Goal: Task Accomplishment & Management: Complete application form

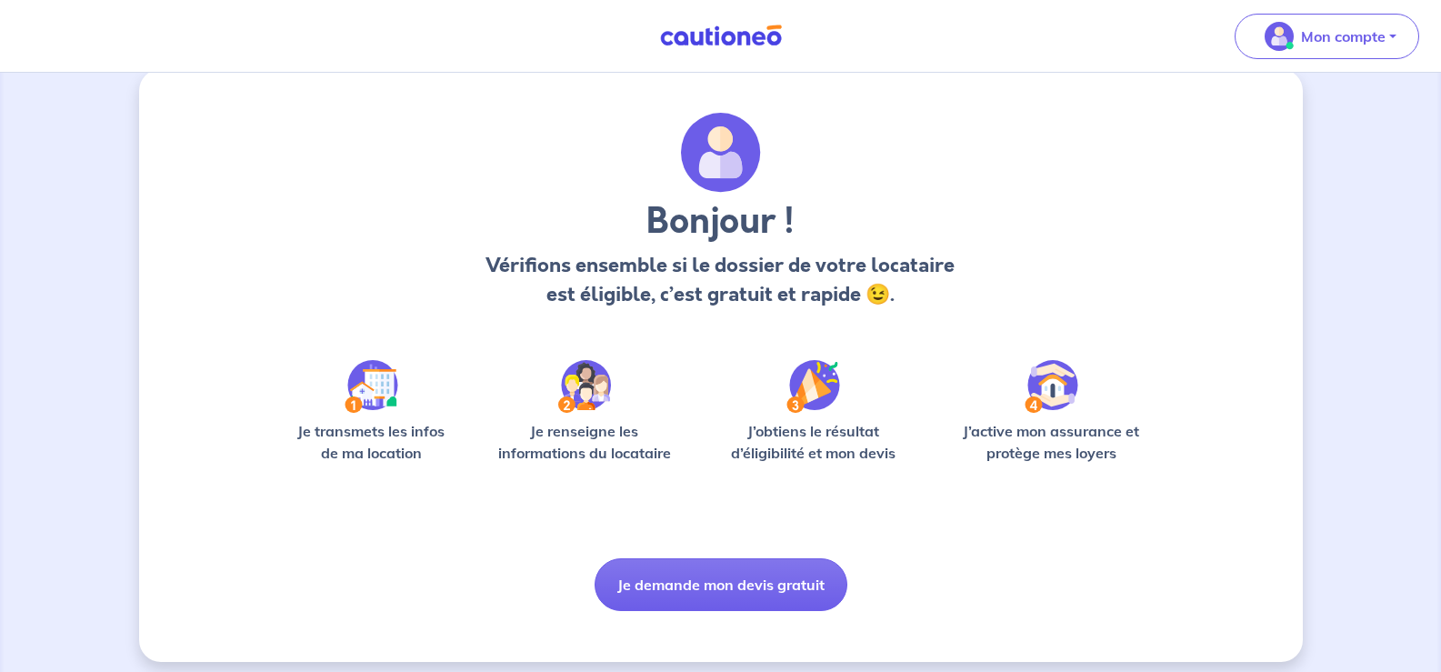
scroll to position [37, 0]
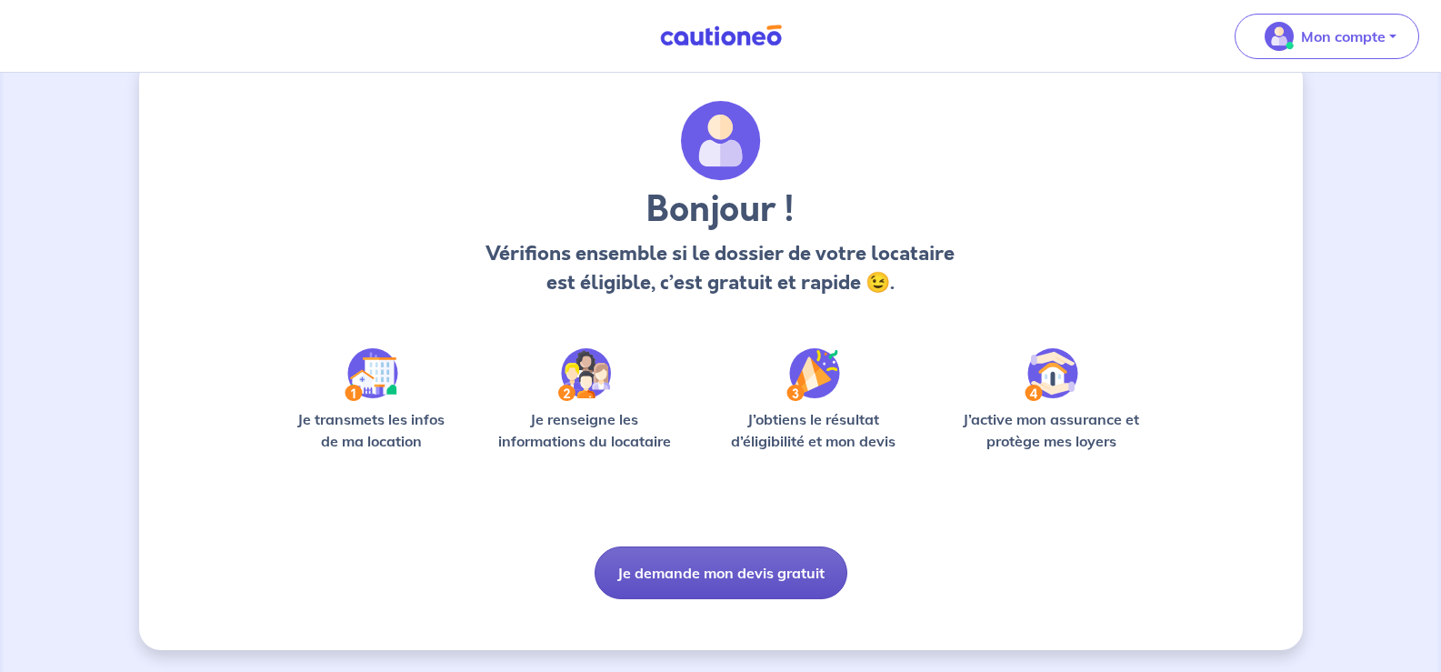
click at [768, 577] on button "Je demande mon devis gratuit" at bounding box center [720, 572] width 253 height 53
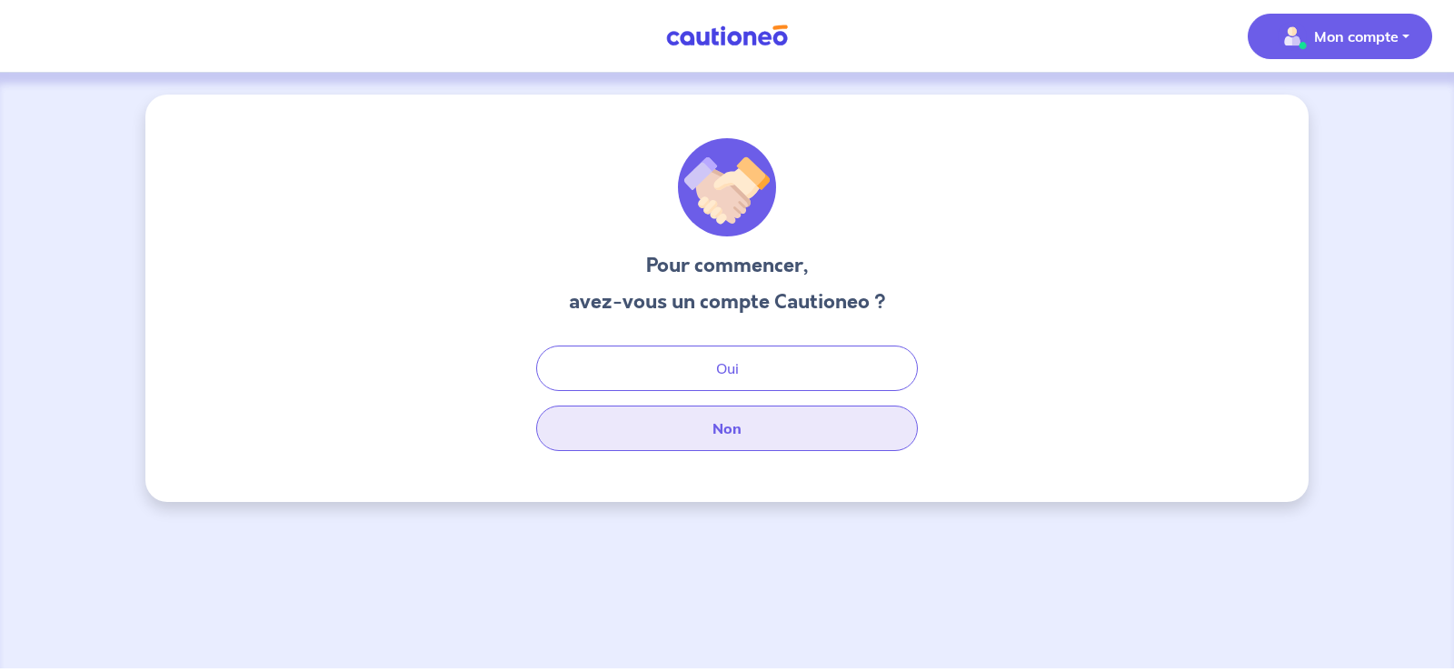
click at [721, 435] on button "Non" at bounding box center [727, 427] width 382 height 45
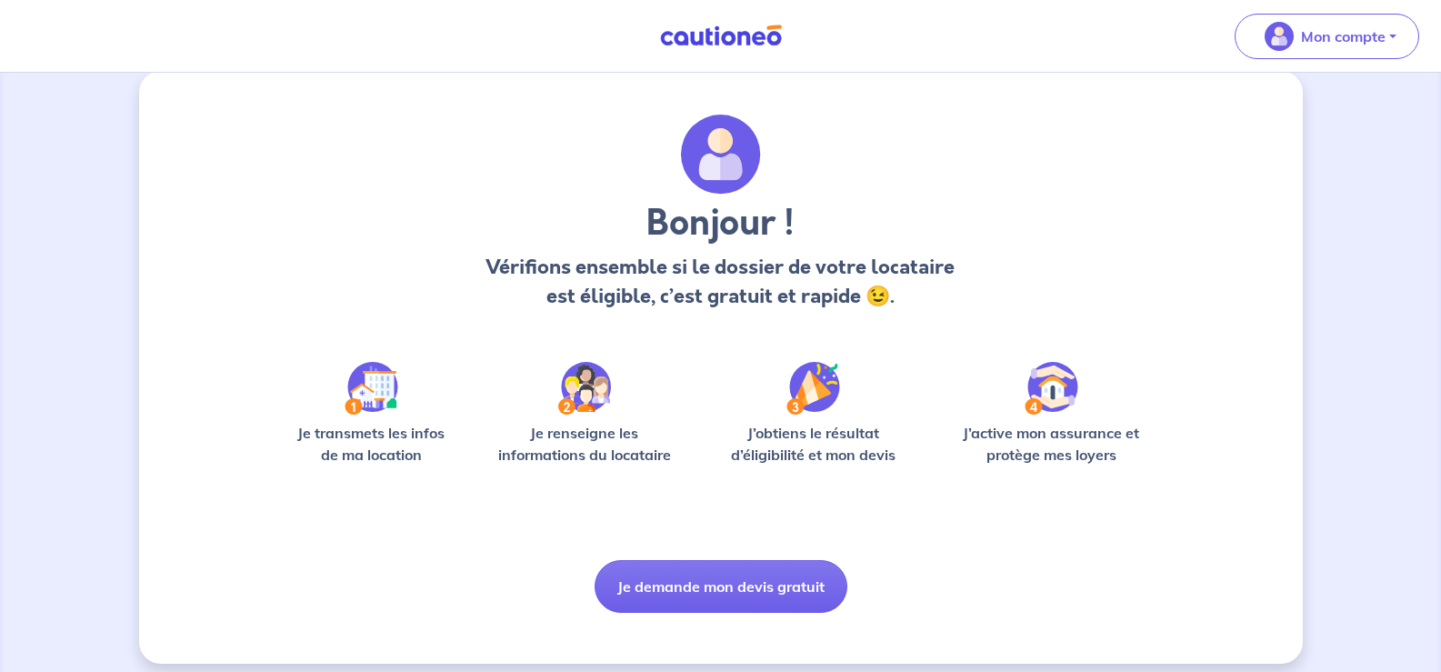
scroll to position [37, 0]
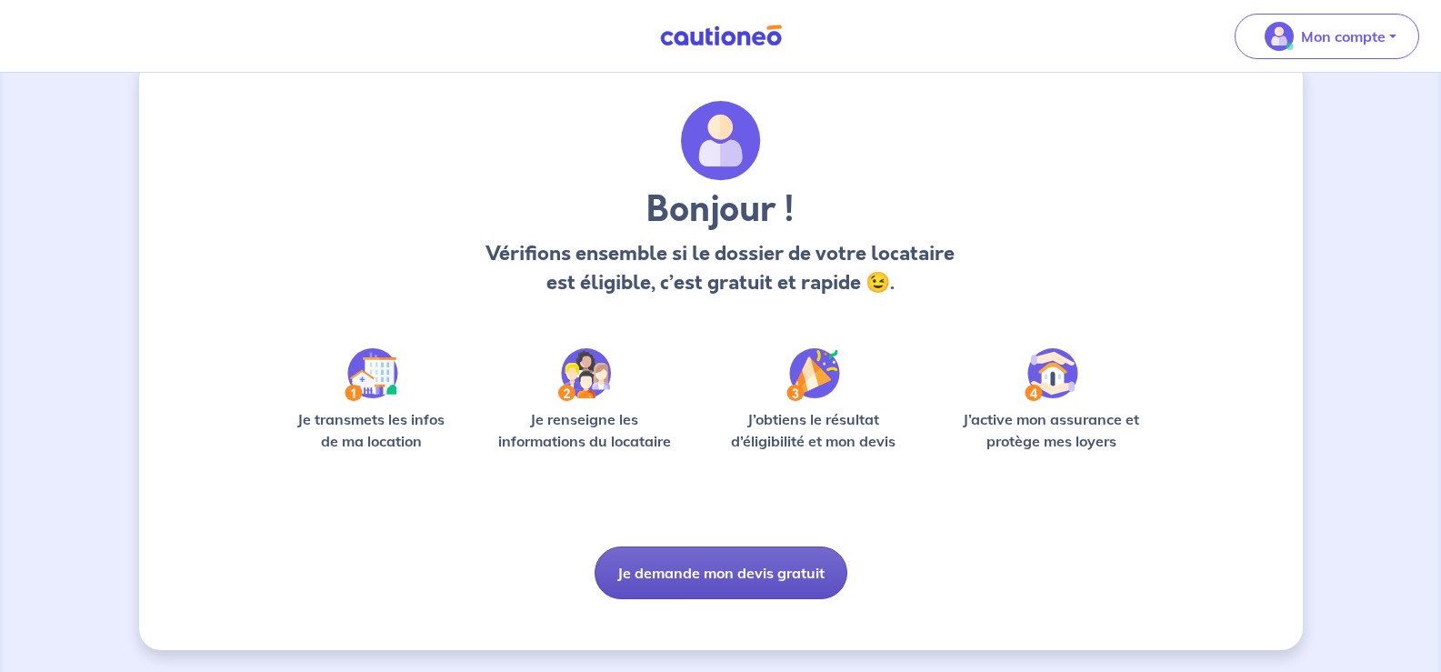
click at [781, 575] on button "Je demande mon devis gratuit" at bounding box center [720, 572] width 253 height 53
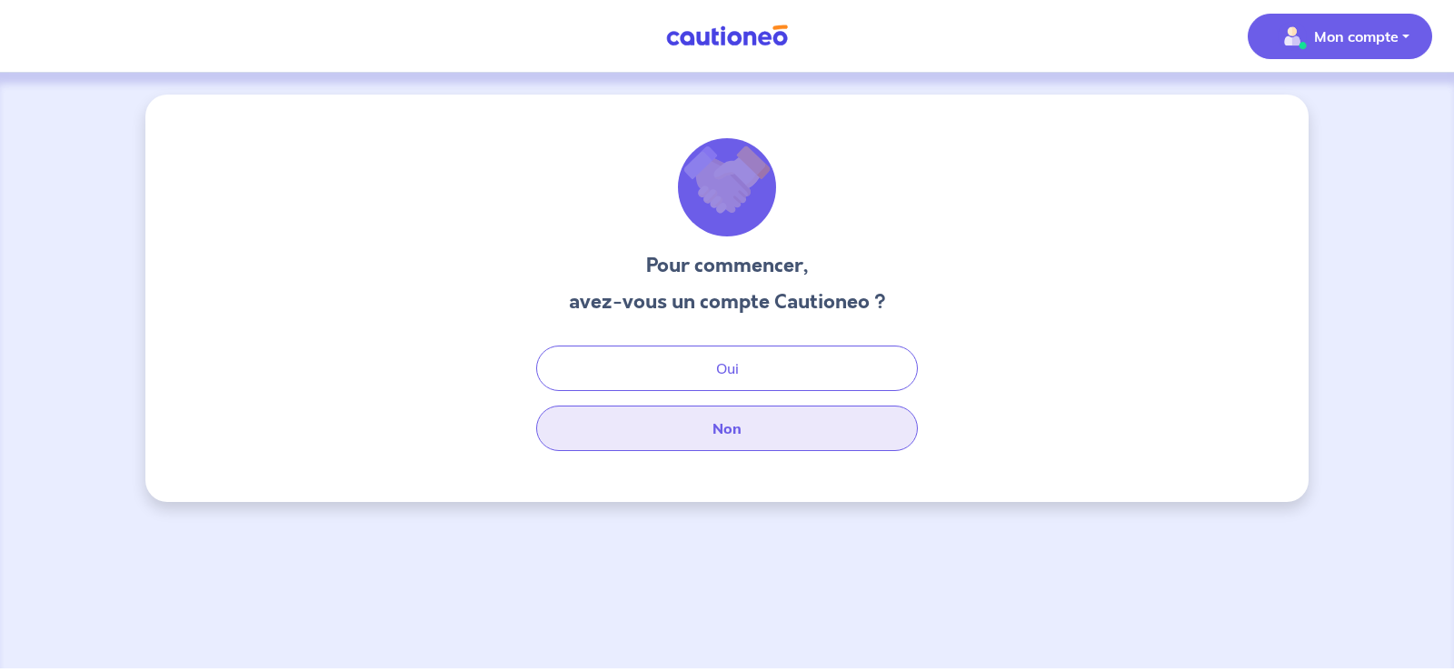
click at [713, 432] on button "Non" at bounding box center [727, 427] width 382 height 45
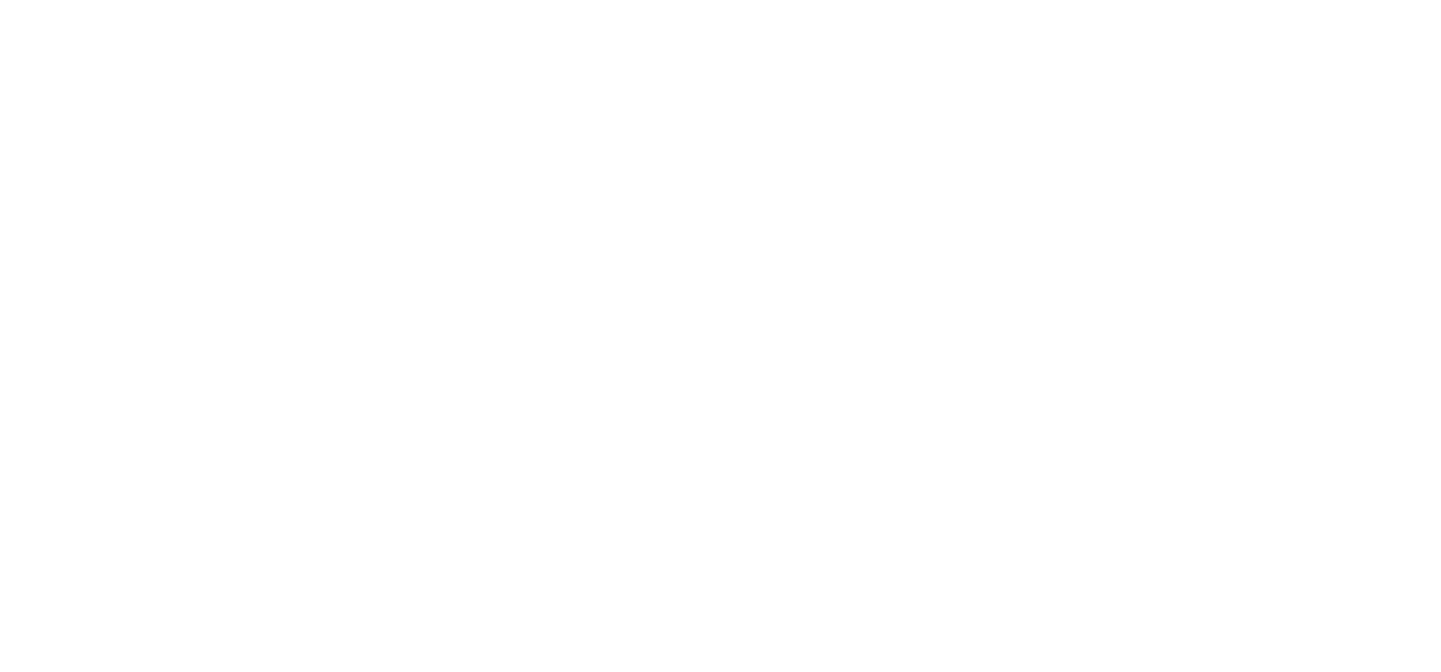
select select "FR"
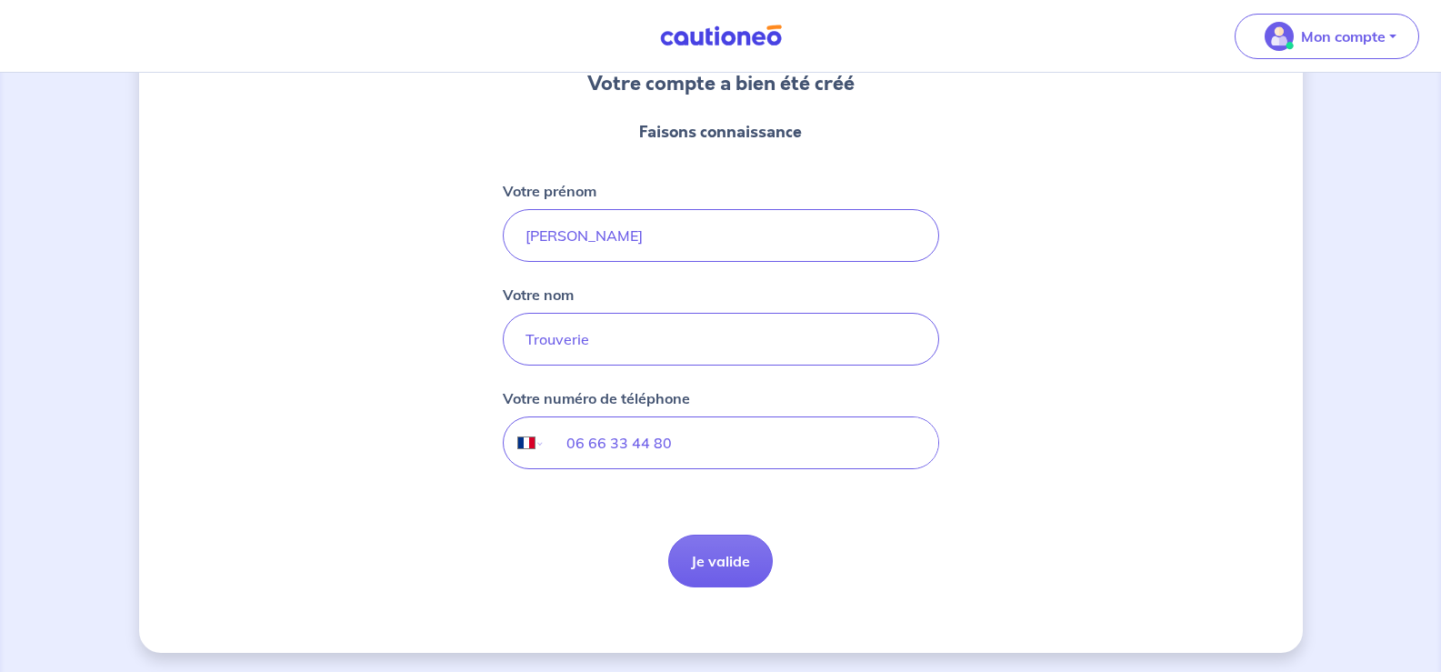
scroll to position [184, 0]
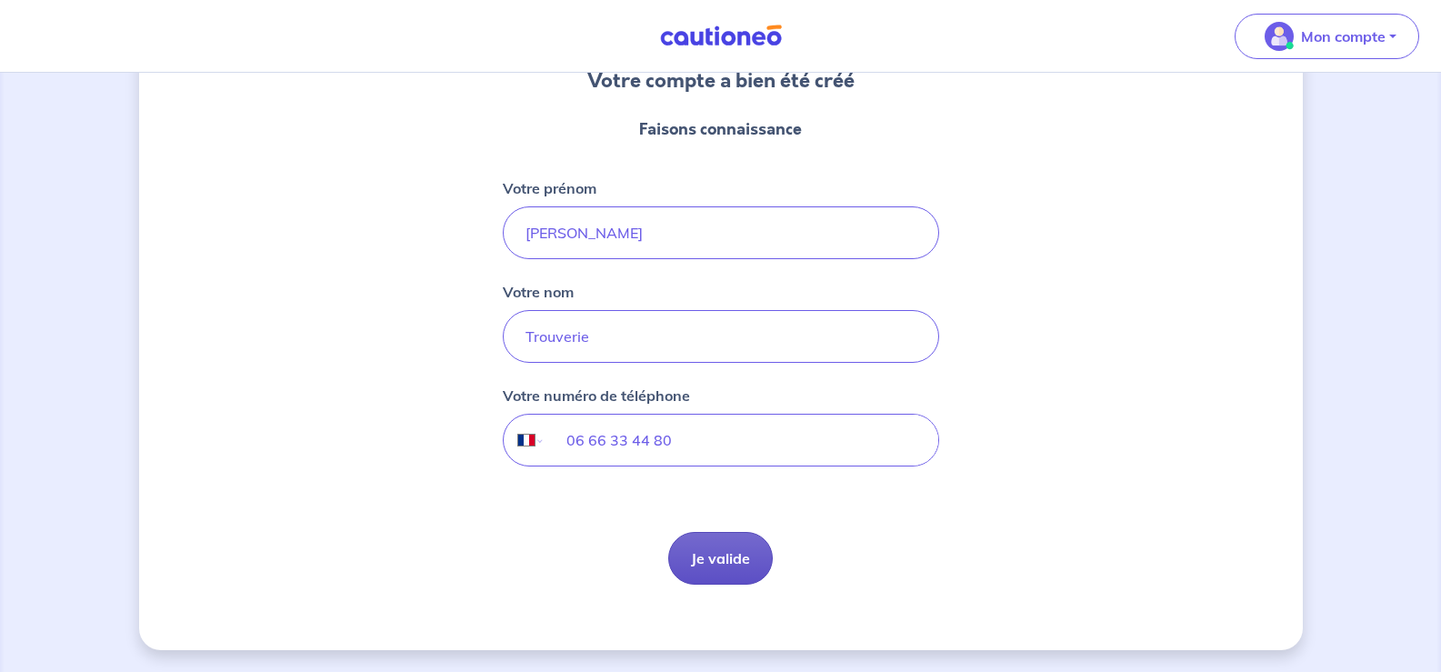
click at [712, 574] on button "Je valide" at bounding box center [720, 558] width 105 height 53
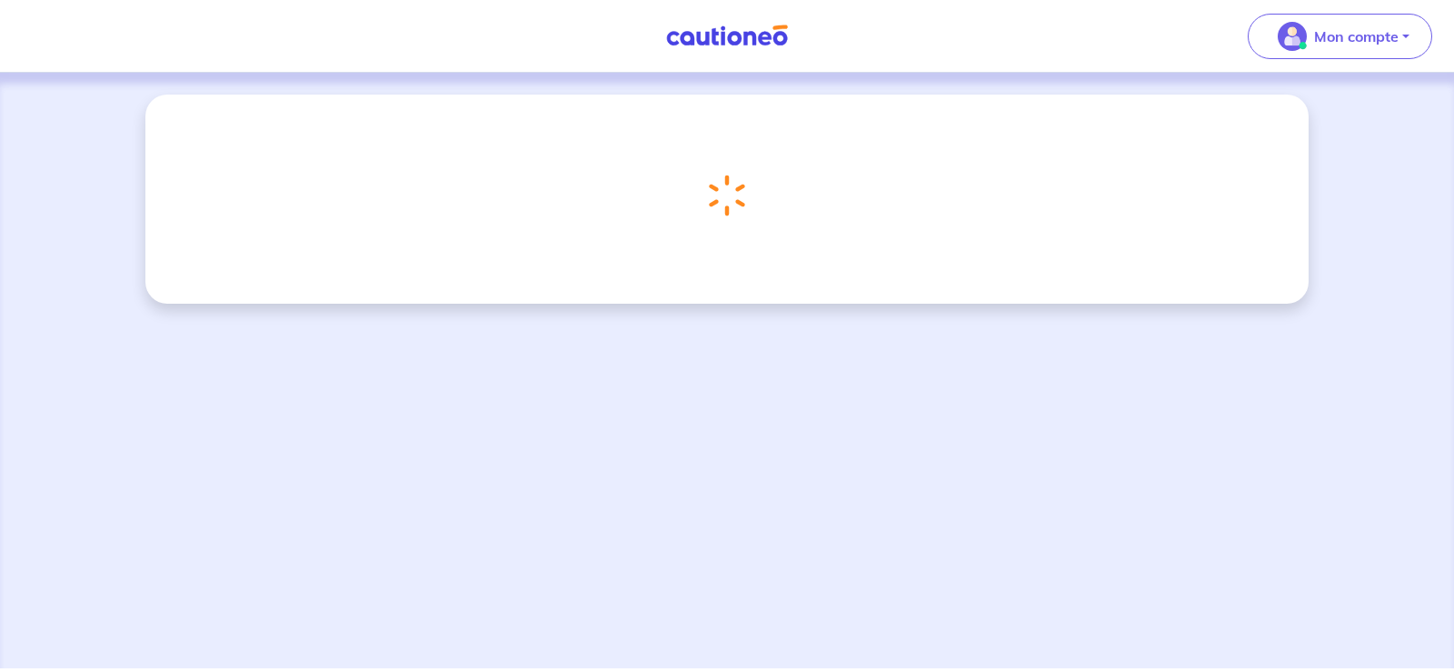
click at [785, 324] on div "Chargement..." at bounding box center [727, 370] width 1454 height 595
